Goal: Task Accomplishment & Management: Use online tool/utility

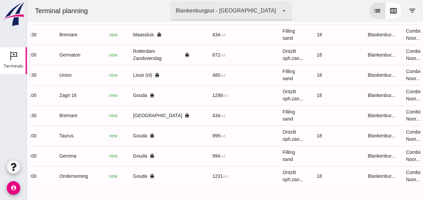
scroll to position [0, 180]
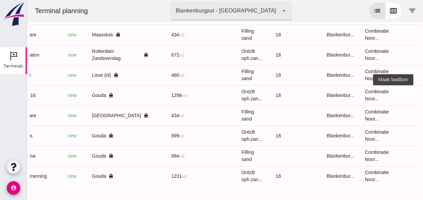
click at [423, 92] on icon "receipt_long" at bounding box center [426, 95] width 6 height 6
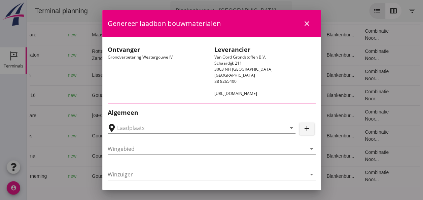
type input "Loswal Fa. J. Bos&Zonen, [GEOGRAPHIC_DATA]"
type input "Zagri 16"
type input "[PERSON_NAME]"
type input "1298"
type input "Ontzilt oph.zand [75] (6120)"
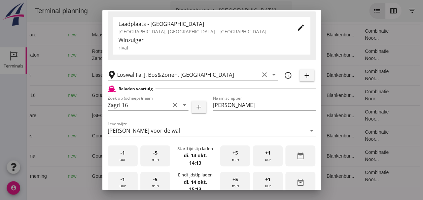
scroll to position [202, 0]
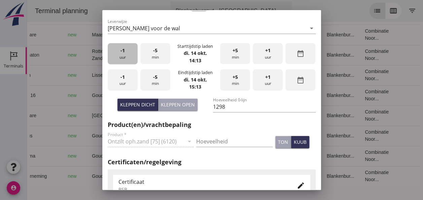
click at [124, 56] on div "-1 uur" at bounding box center [123, 53] width 30 height 21
click at [156, 57] on div "-5 min" at bounding box center [155, 53] width 30 height 21
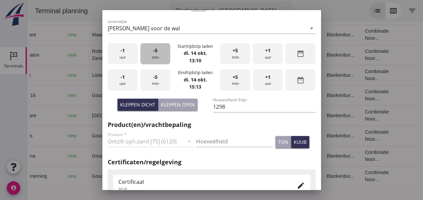
click at [156, 57] on div "-5 min" at bounding box center [155, 53] width 30 height 21
click at [155, 57] on div "-5 min" at bounding box center [155, 53] width 30 height 21
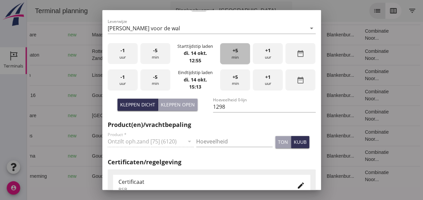
click at [233, 53] on span "+5" at bounding box center [235, 50] width 5 height 7
click at [120, 83] on div "-1 uur" at bounding box center [123, 79] width 30 height 21
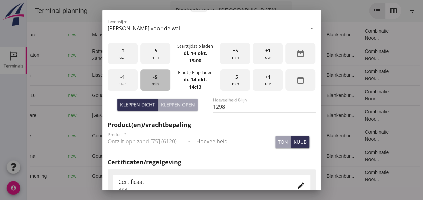
click at [158, 80] on div "-5 min" at bounding box center [155, 79] width 30 height 21
click at [205, 142] on input "Hoeveelheid" at bounding box center [234, 141] width 76 height 11
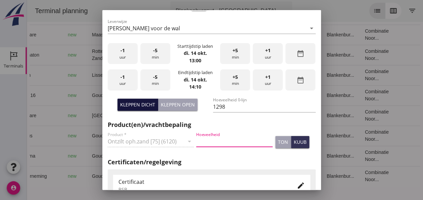
click at [148, 103] on div "Kleppen dicht" at bounding box center [137, 104] width 35 height 7
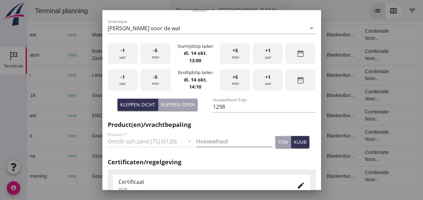
click at [202, 143] on input "Hoeveelheid" at bounding box center [234, 141] width 76 height 11
type input "1"
type input "1298"
click at [301, 142] on button "kuub" at bounding box center [300, 142] width 18 height 12
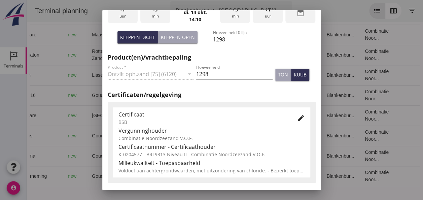
scroll to position [303, 0]
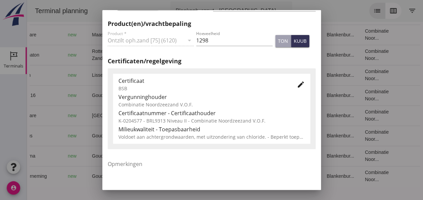
click at [298, 84] on icon "edit" at bounding box center [301, 84] width 8 height 8
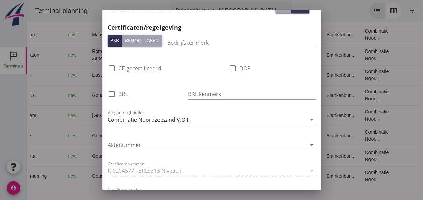
scroll to position [471, 0]
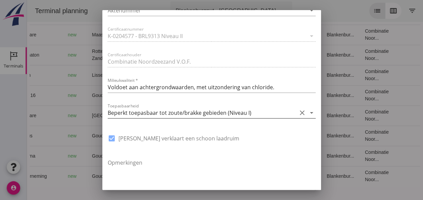
click at [308, 112] on icon "arrow_drop_down" at bounding box center [312, 113] width 8 height 8
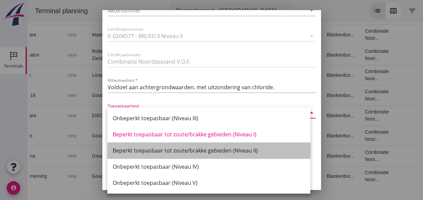
click at [248, 151] on div "Beperkt toepasbaar tot zoute/brakke gebieden (Niveau II)" at bounding box center [209, 150] width 192 height 8
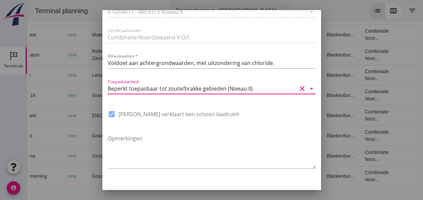
scroll to position [510, 0]
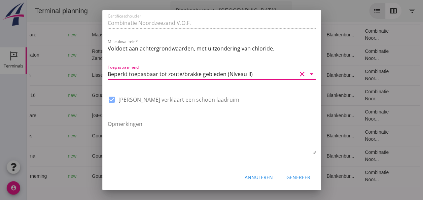
click at [295, 176] on div "Genereer" at bounding box center [299, 177] width 24 height 7
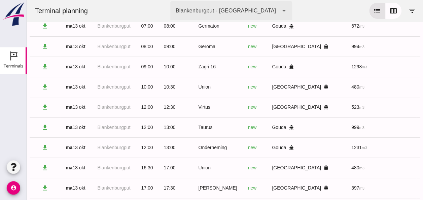
scroll to position [0, 0]
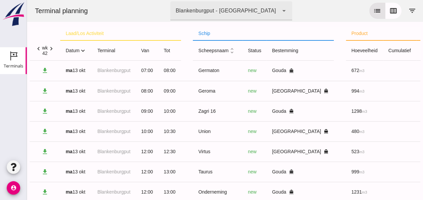
click at [83, 51] on icon "expand_more" at bounding box center [82, 50] width 7 height 7
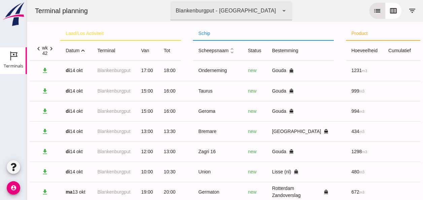
click at [83, 51] on icon "expand_less" at bounding box center [82, 50] width 7 height 7
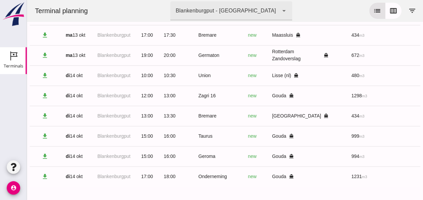
scroll to position [223, 0]
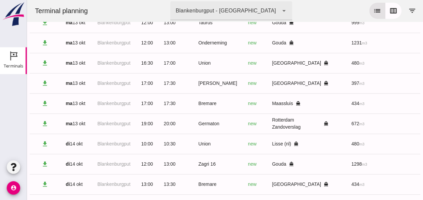
drag, startPoint x: 96, startPoint y: 117, endPoint x: 83, endPoint y: 109, distance: 15.1
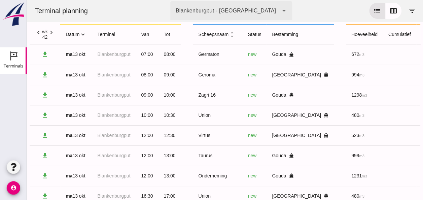
scroll to position [0, 0]
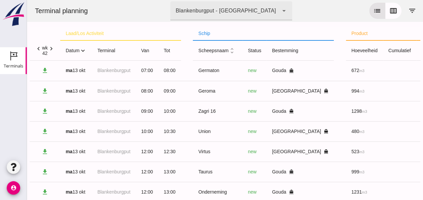
click at [84, 49] on icon "expand_more" at bounding box center [82, 50] width 7 height 7
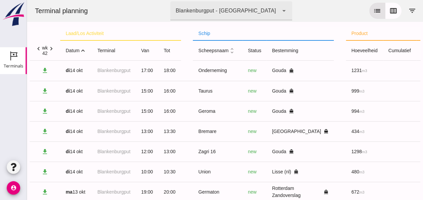
click at [84, 49] on icon "expand_less" at bounding box center [82, 50] width 7 height 7
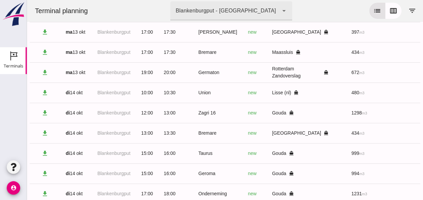
scroll to position [223, 0]
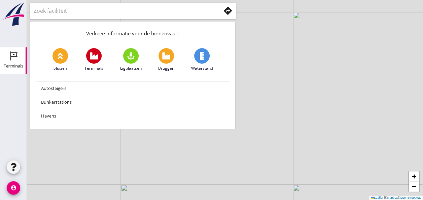
click at [6, 59] on div "Terminals" at bounding box center [13, 56] width 16 height 11
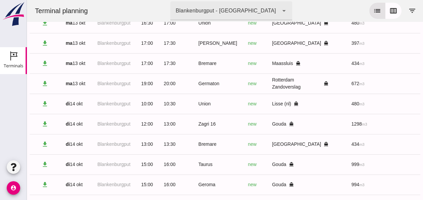
scroll to position [223, 0]
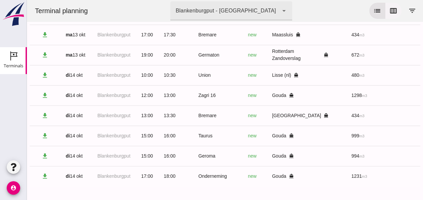
click at [391, 10] on icon "calendar_view_week" at bounding box center [394, 11] width 8 height 8
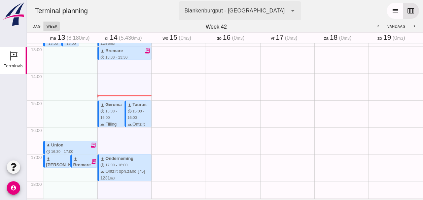
scroll to position [356, 0]
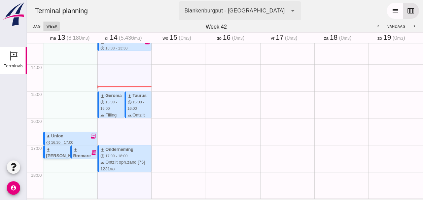
click at [82, 153] on icon "receipt_long" at bounding box center [85, 152] width 6 height 6
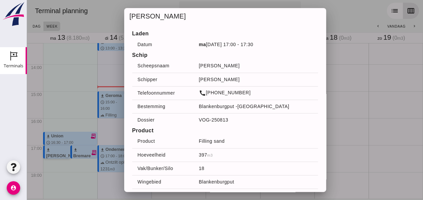
scroll to position [36, 0]
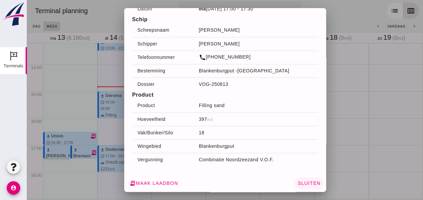
click at [307, 181] on span "Sluiten" at bounding box center [308, 182] width 23 height 5
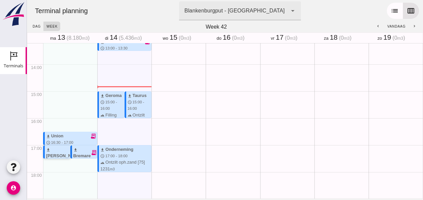
click at [82, 152] on icon "receipt_long" at bounding box center [85, 152] width 6 height 6
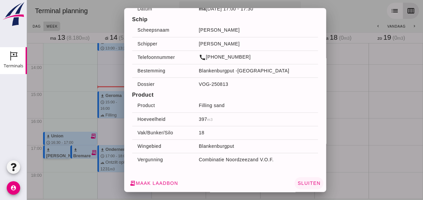
click at [302, 185] on span "Sluiten" at bounding box center [308, 182] width 23 height 5
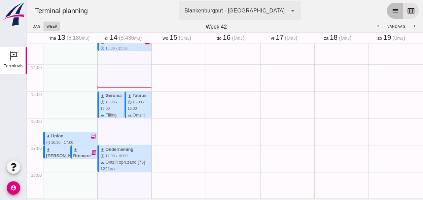
click at [392, 9] on icon "list" at bounding box center [395, 11] width 8 height 8
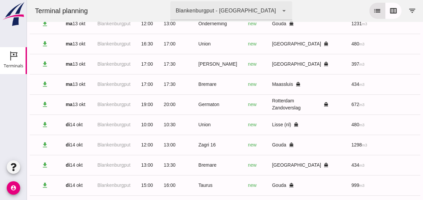
scroll to position [223, 0]
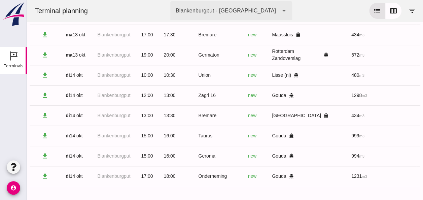
click at [415, 184] on div "laad/los activiteit schip product acties chevron_left wk 42 chevron_right datum…" at bounding box center [225, 2] width 396 height 396
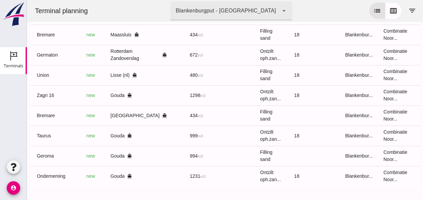
scroll to position [0, 180]
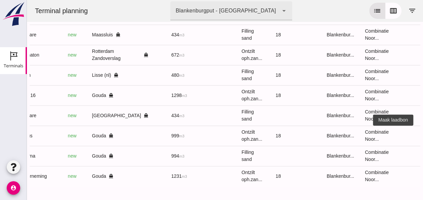
click at [423, 133] on icon "receipt_long" at bounding box center [426, 136] width 6 height 6
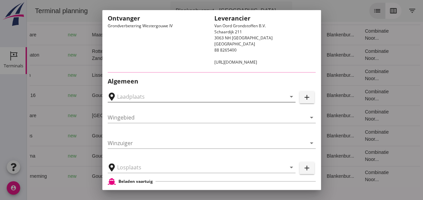
scroll to position [67, 0]
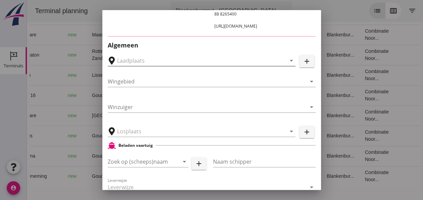
type input "Loswal Fa. J. Bos&Zonen, [GEOGRAPHIC_DATA]"
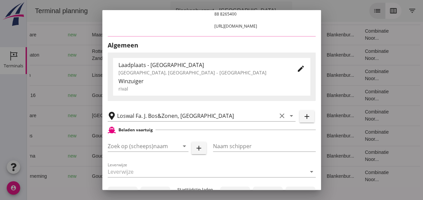
type input "Taurus"
type input "Rianne"
type input "999"
type input "Ontzilt oph.zand [75] (6120)"
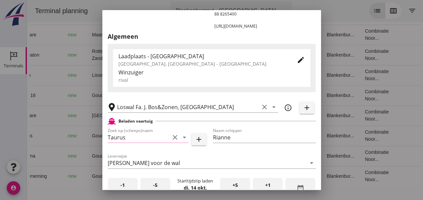
scroll to position [168, 0]
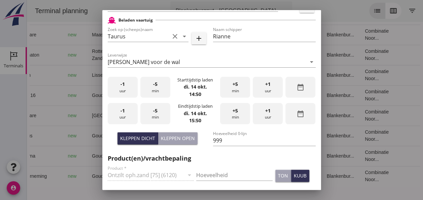
click at [183, 145] on div "Kleppen dicht Kleppen open" at bounding box center [158, 141] width 105 height 26
click at [183, 137] on div "Kleppen open" at bounding box center [178, 138] width 34 height 7
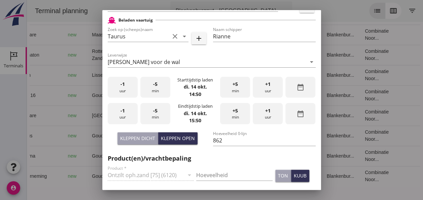
click at [132, 135] on div "Kleppen dicht" at bounding box center [137, 138] width 35 height 7
type input "999"
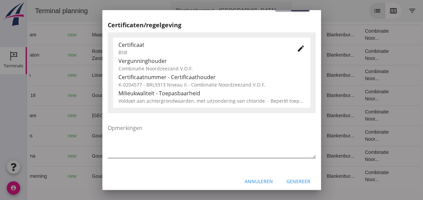
scroll to position [343, 0]
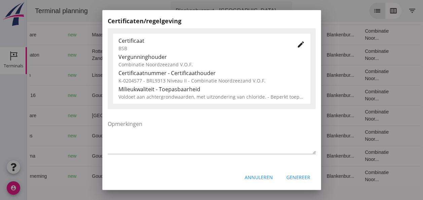
click at [296, 178] on div "Genereer" at bounding box center [299, 177] width 24 height 7
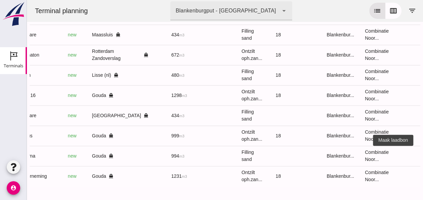
click at [423, 153] on icon "receipt_long" at bounding box center [426, 156] width 6 height 6
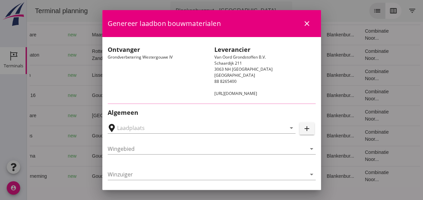
type input "Loswal Fa. J. Bos&Zonen, [GEOGRAPHIC_DATA]"
type input "Geroma"
type input "Gerard Mesken"
type input "994"
type input "Ophoogzand (6120)"
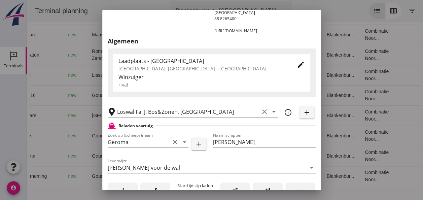
scroll to position [101, 0]
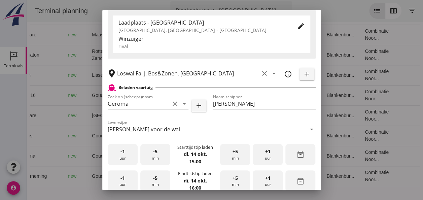
click at [120, 158] on div "-1 uur" at bounding box center [123, 154] width 30 height 21
click at [240, 160] on div "+5 min" at bounding box center [235, 154] width 30 height 21
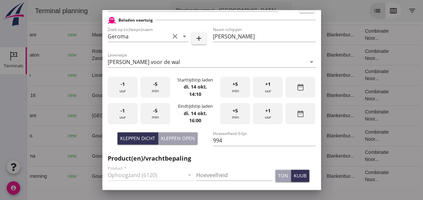
click at [129, 118] on div "-1 uur" at bounding box center [123, 113] width 30 height 21
click at [153, 117] on div "-5 min" at bounding box center [155, 113] width 30 height 21
click at [139, 135] on div "Kleppen dicht" at bounding box center [137, 138] width 35 height 7
click at [215, 174] on input "Hoeveelheid" at bounding box center [234, 175] width 76 height 11
type input "994"
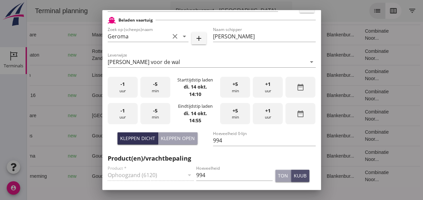
click at [294, 173] on div "kuub" at bounding box center [300, 175] width 13 height 7
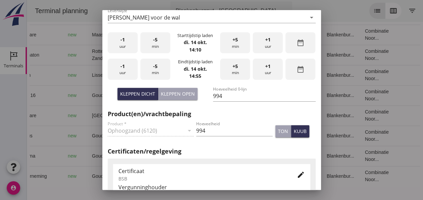
scroll to position [303, 0]
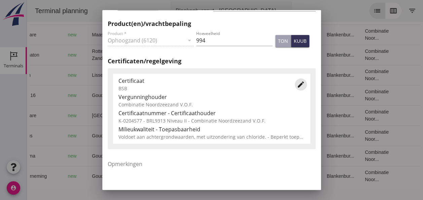
click at [297, 85] on icon "edit" at bounding box center [301, 84] width 8 height 8
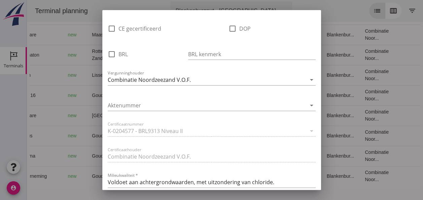
scroll to position [471, 0]
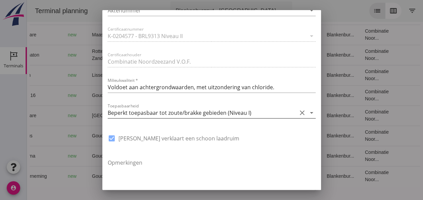
click at [308, 112] on icon "arrow_drop_down" at bounding box center [312, 113] width 8 height 8
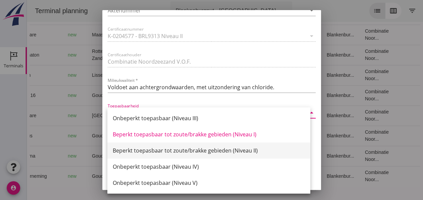
click at [250, 149] on div "Beperkt toepasbaar tot zoute/brakke gebieden (Niveau II)" at bounding box center [209, 150] width 192 height 8
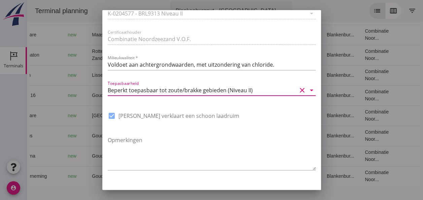
scroll to position [510, 0]
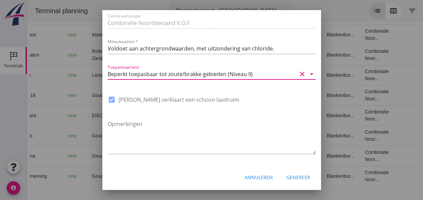
click at [294, 175] on div "Genereer" at bounding box center [299, 177] width 24 height 7
